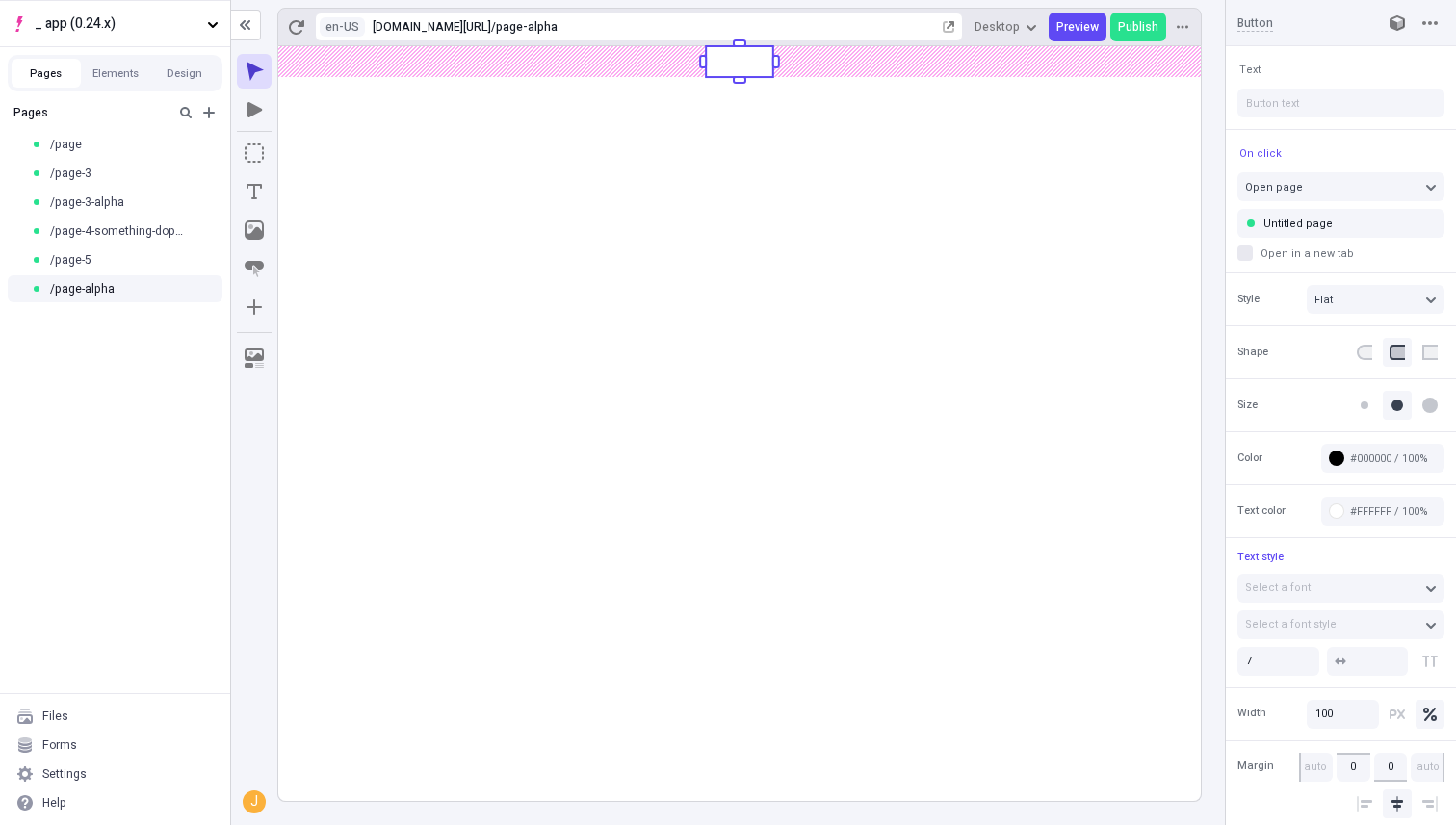
type input "Untitled pagex"
click at [625, 121] on rect at bounding box center [739, 423] width 922 height 754
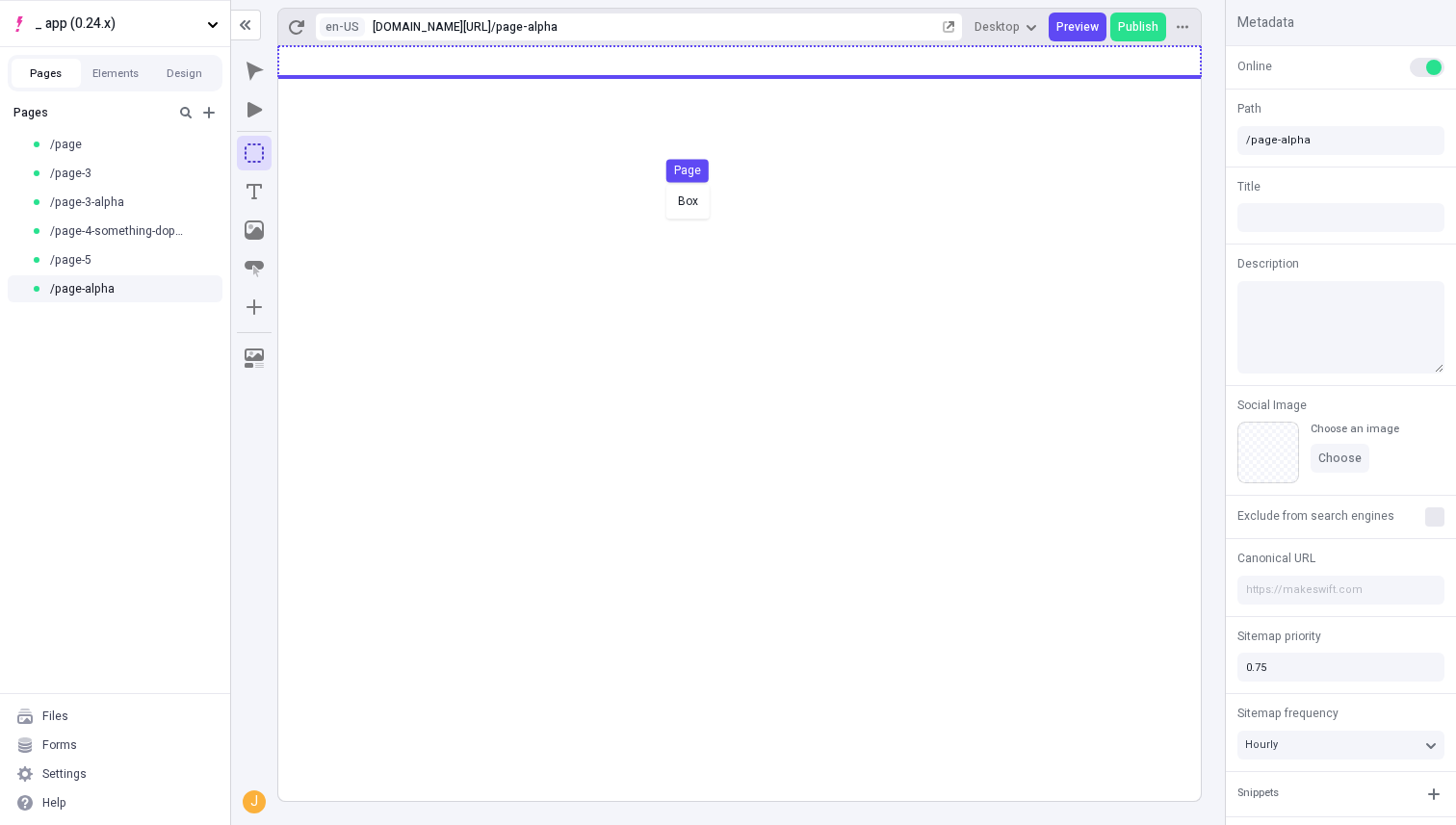
click at [661, 182] on body "_ app (0.24.x) Pages Elements Design Pages /page /page-3 /page-3-alpha /page-4-…" at bounding box center [728, 412] width 1456 height 825
click at [670, 159] on div "Box Page" at bounding box center [728, 412] width 1456 height 825
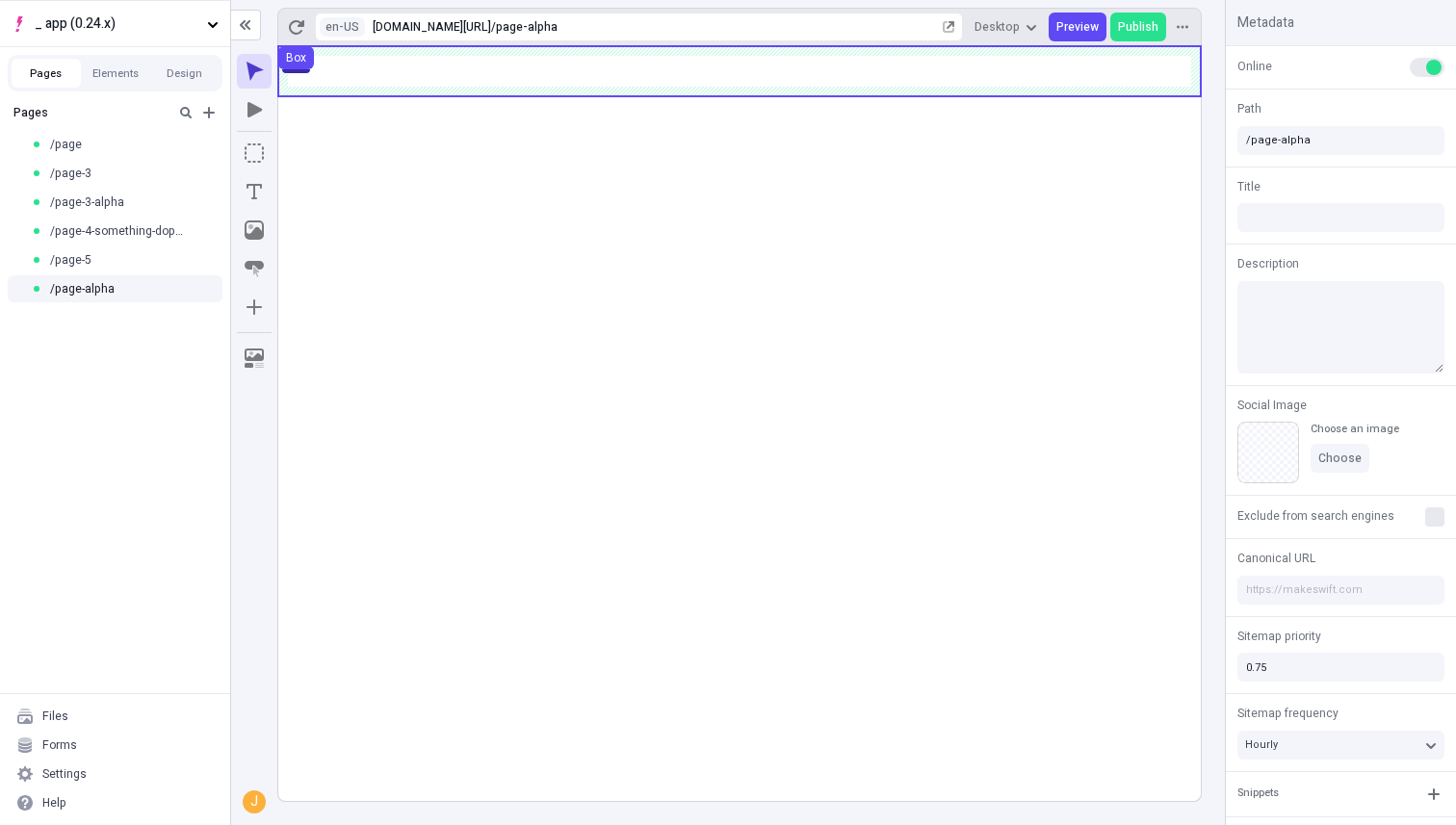
click at [874, 72] on use at bounding box center [739, 71] width 922 height 50
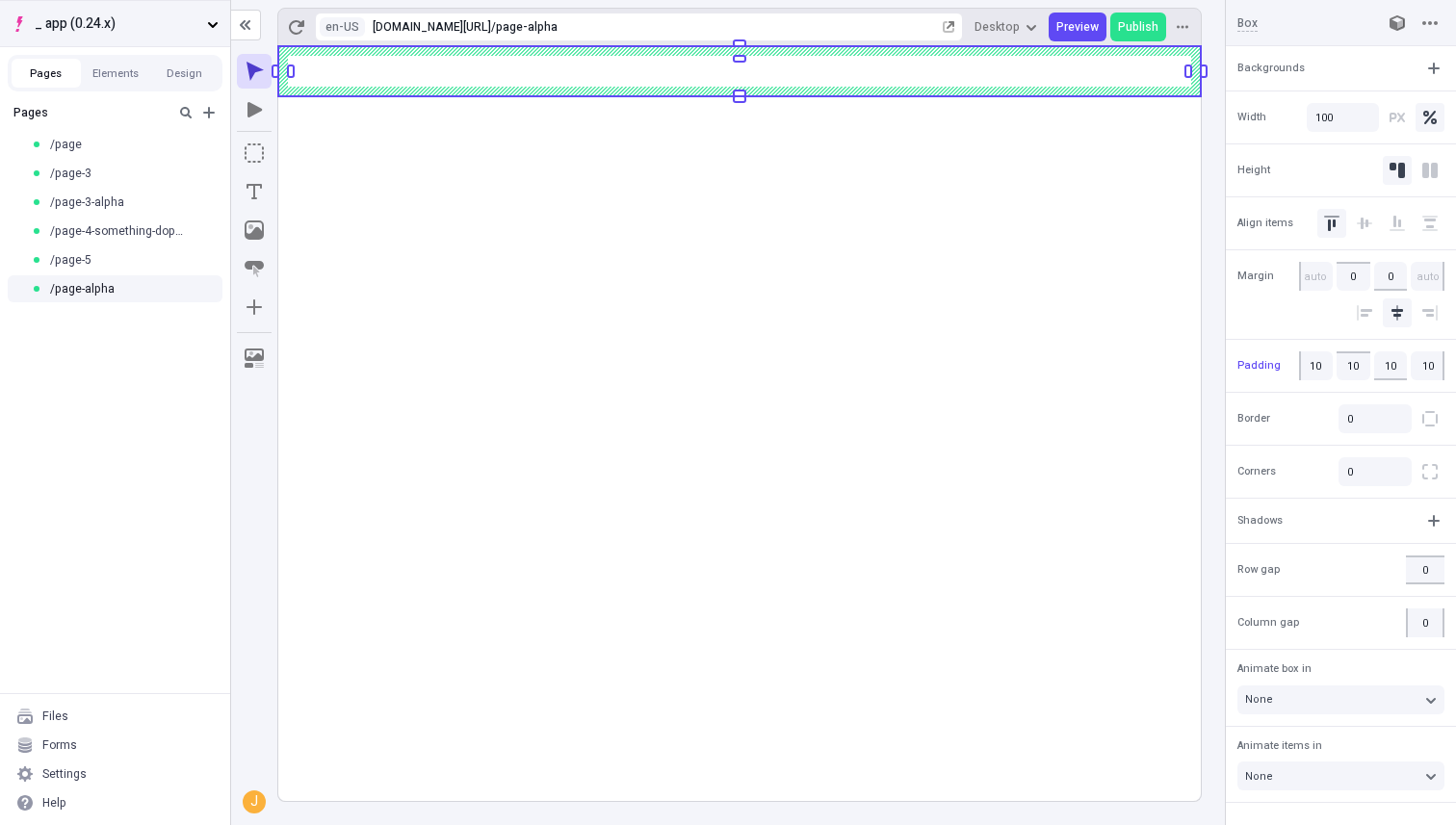
click at [91, 23] on span "_ app (0.24.x)" at bounding box center [116, 25] width 164 height 22
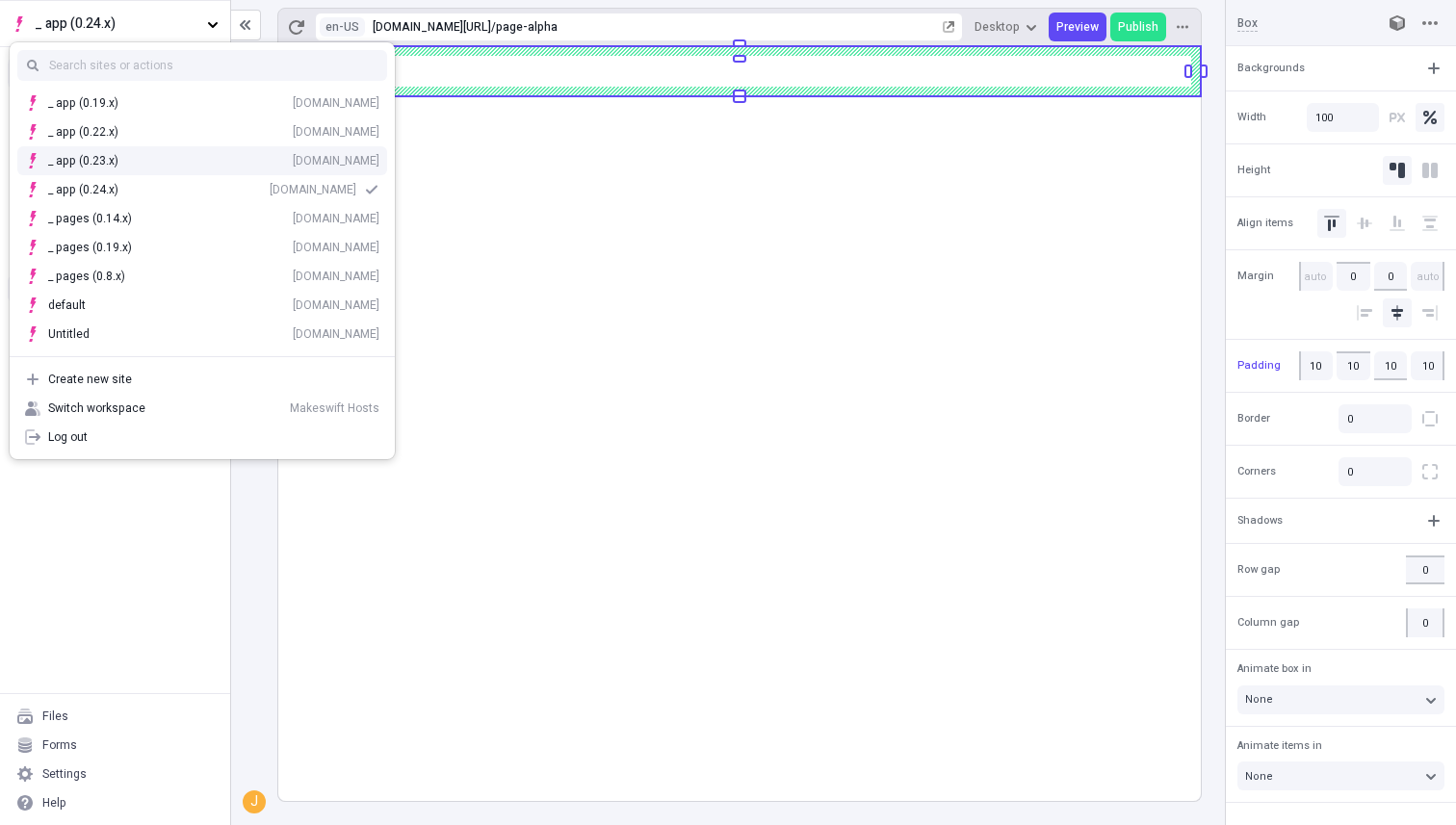
click at [143, 158] on div "_ app (0.23.x) [DOMAIN_NAME]" at bounding box center [213, 161] width 332 height 16
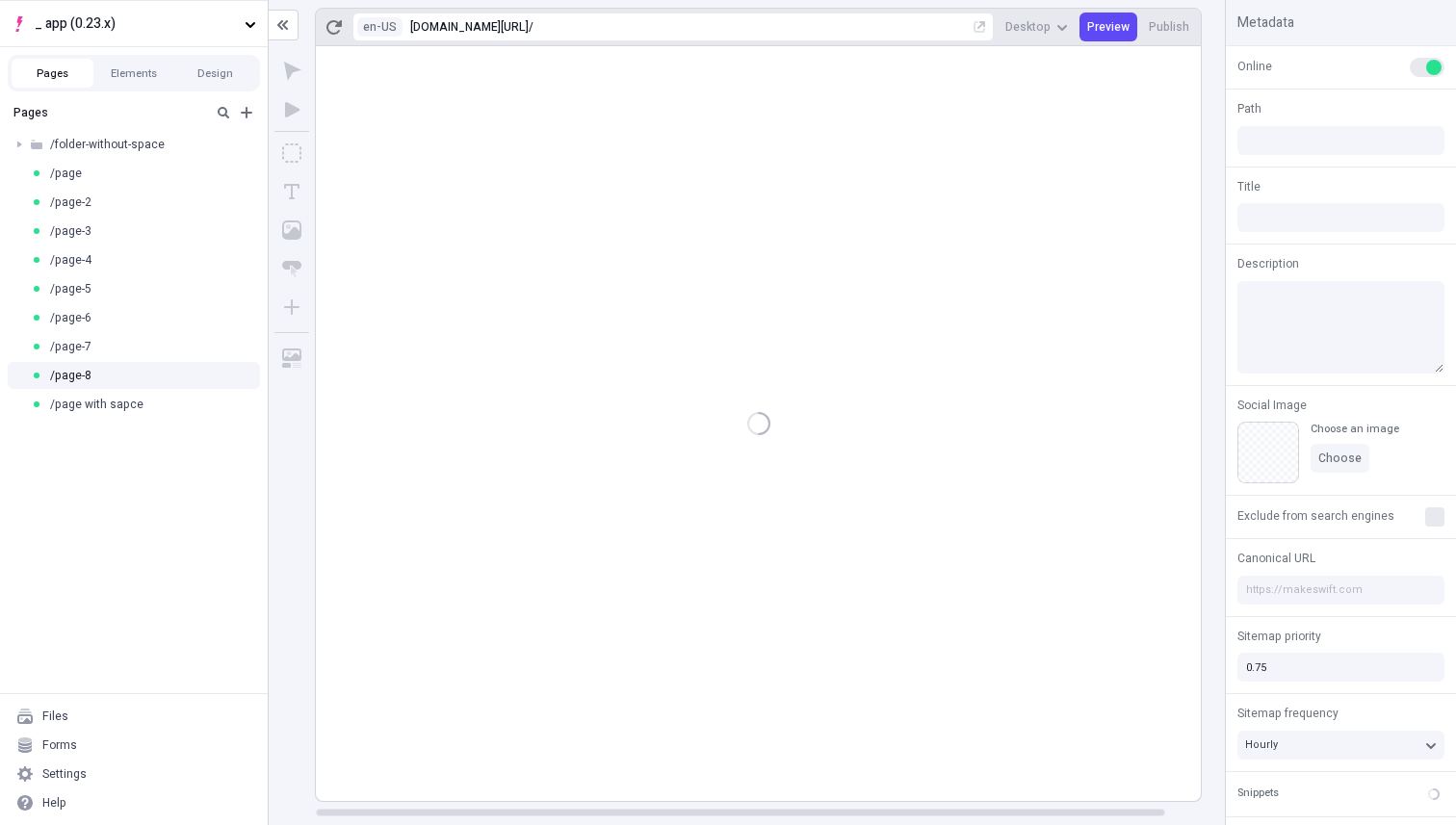
type input "/page-8"
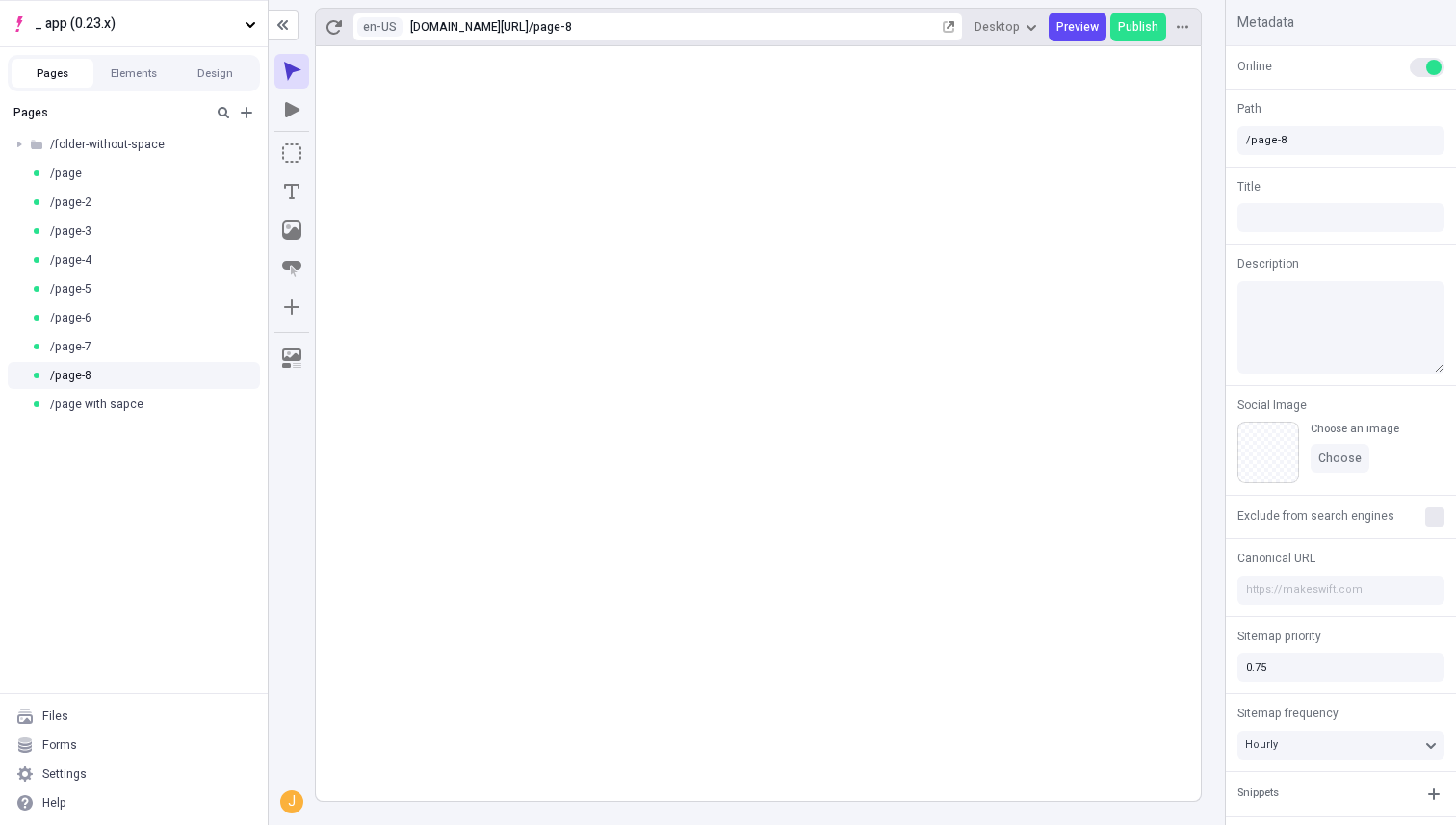
click at [546, 261] on rect at bounding box center [758, 423] width 884 height 754
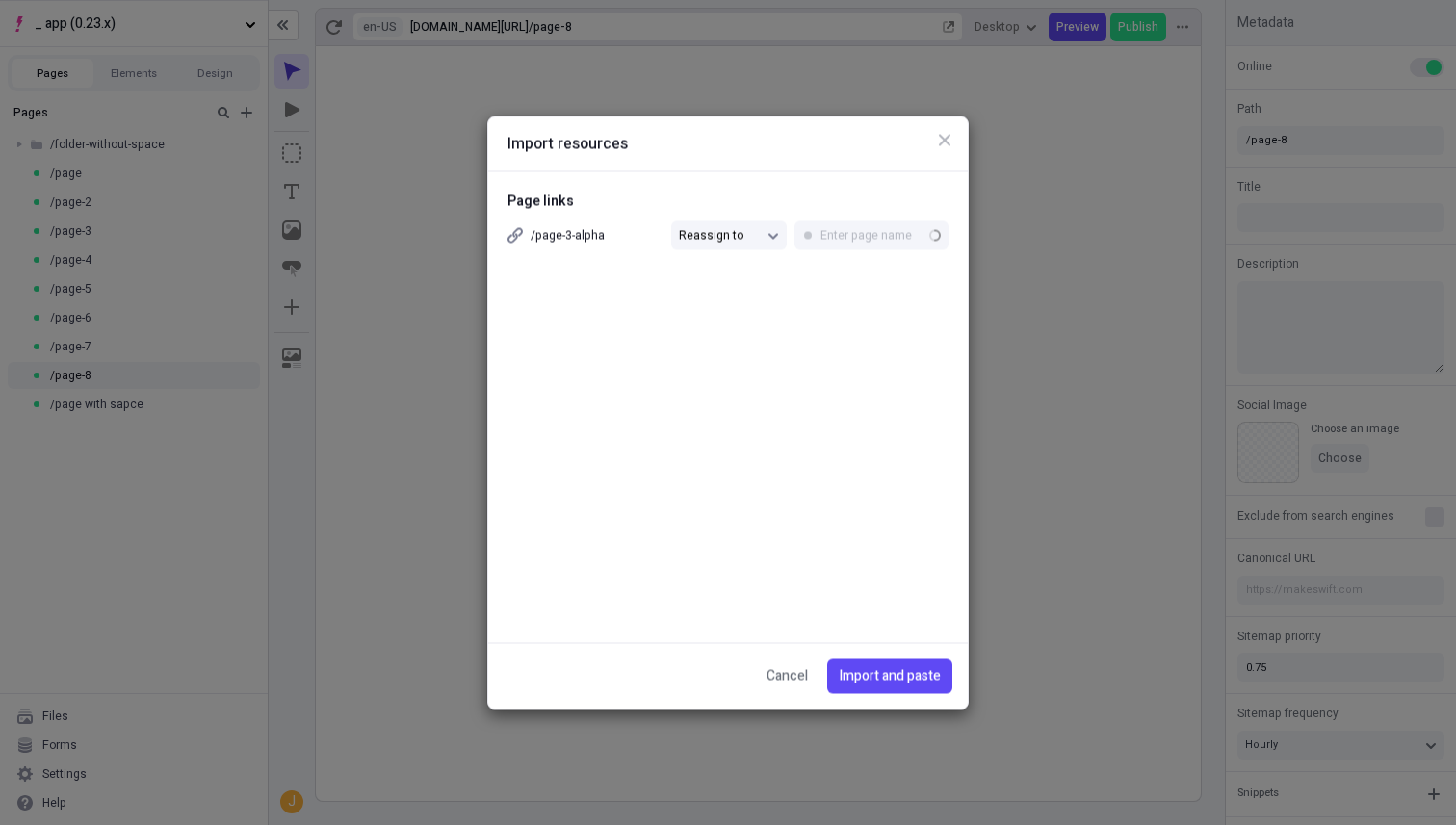
type input "Untitled page"
click at [903, 243] on input "Untitled page" at bounding box center [871, 234] width 154 height 29
click at [721, 230] on div "Import resources Page links /page-3-alpha Reassign to Untitled page Cancel Impo…" at bounding box center [728, 412] width 1456 height 825
click at [902, 234] on div "Import resources Page links /page-3-alpha Reassign to Untitled page Cancel Impo…" at bounding box center [728, 412] width 1456 height 825
click at [902, 234] on input "Untitled page" at bounding box center [871, 234] width 154 height 29
